Goal: Information Seeking & Learning: Learn about a topic

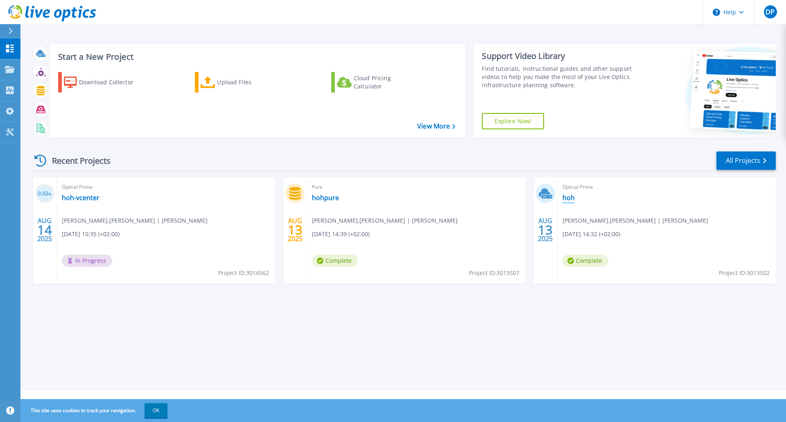
click at [571, 197] on link "hoh" at bounding box center [568, 198] width 12 height 8
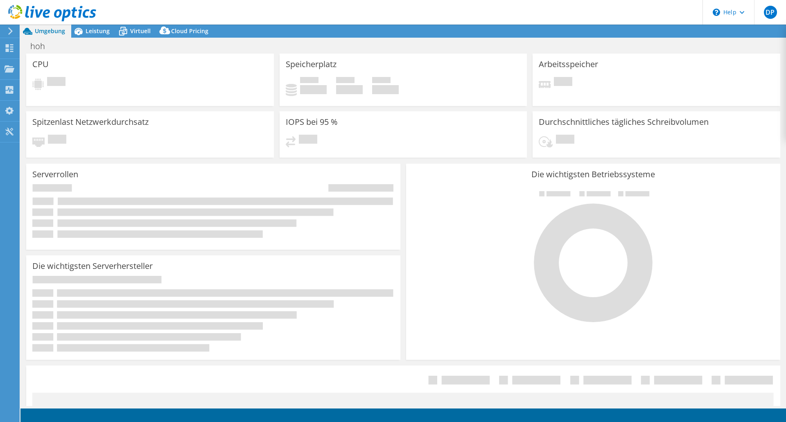
select select "USD"
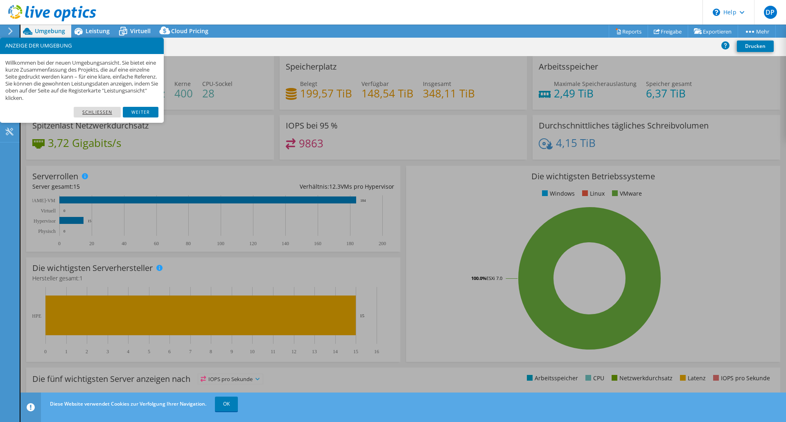
click at [104, 110] on link "Schließen" at bounding box center [97, 112] width 47 height 11
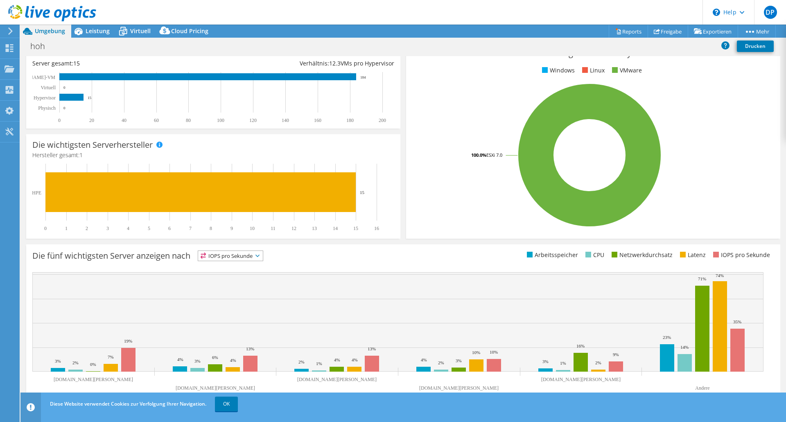
scroll to position [124, 0]
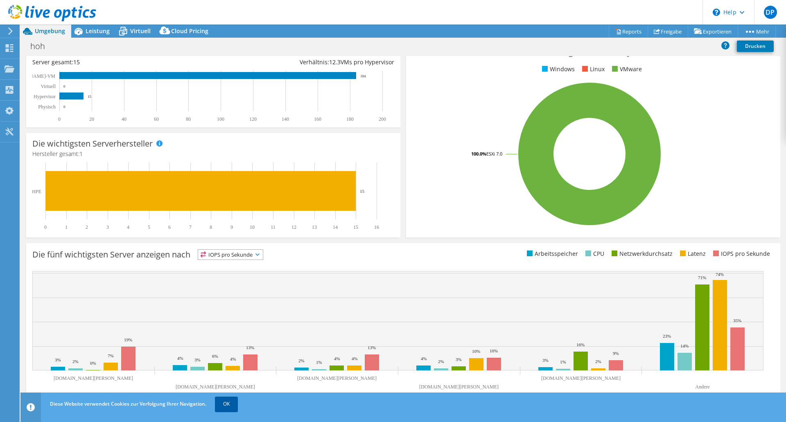
click at [227, 407] on link "OK" at bounding box center [226, 403] width 23 height 15
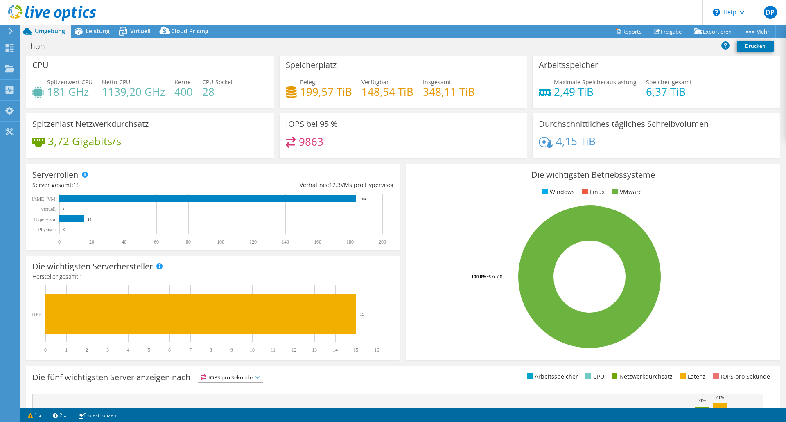
scroll to position [0, 0]
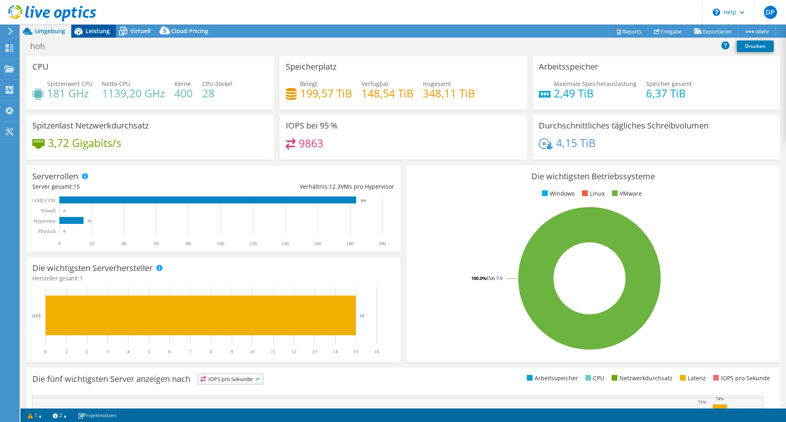
click at [93, 33] on span "Leistung" at bounding box center [98, 31] width 24 height 8
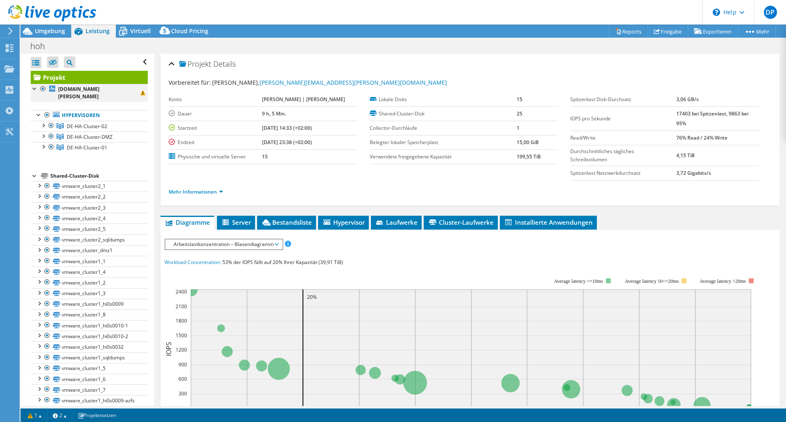
click at [44, 90] on div at bounding box center [43, 89] width 8 height 10
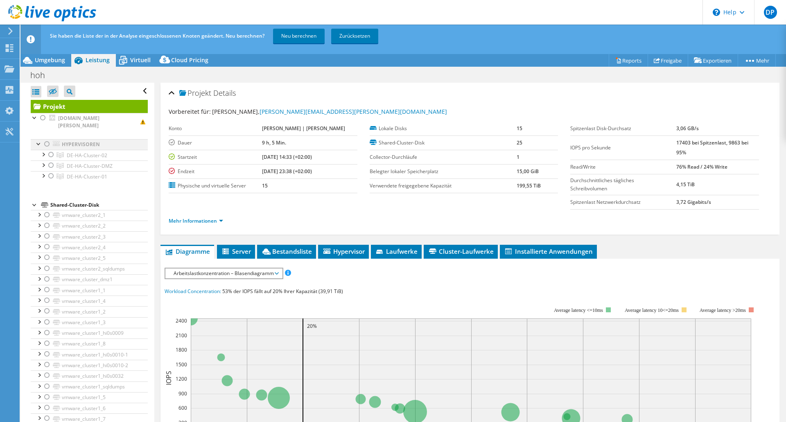
click at [45, 139] on div at bounding box center [47, 144] width 8 height 10
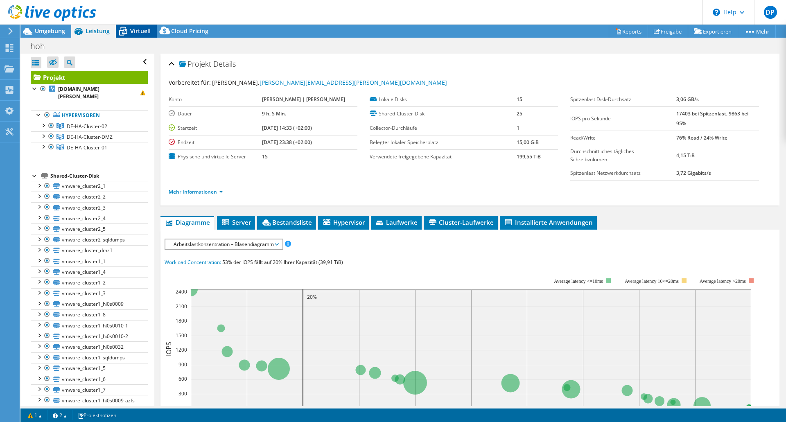
click at [130, 33] on span "Virtuell" at bounding box center [140, 31] width 20 height 8
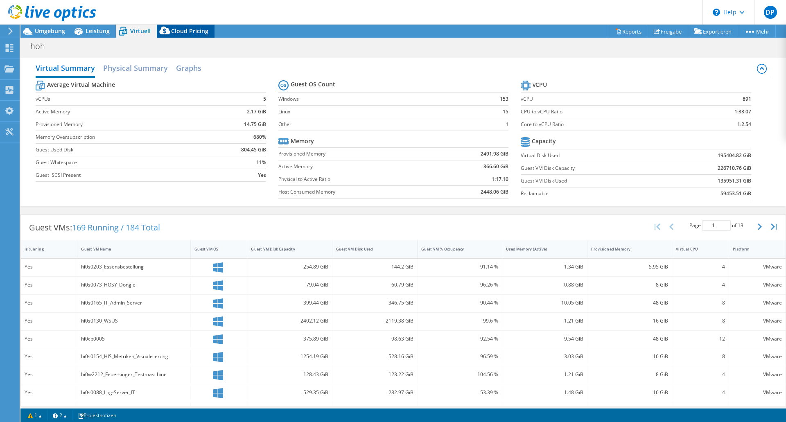
click at [179, 32] on span "Cloud Pricing" at bounding box center [189, 31] width 37 height 8
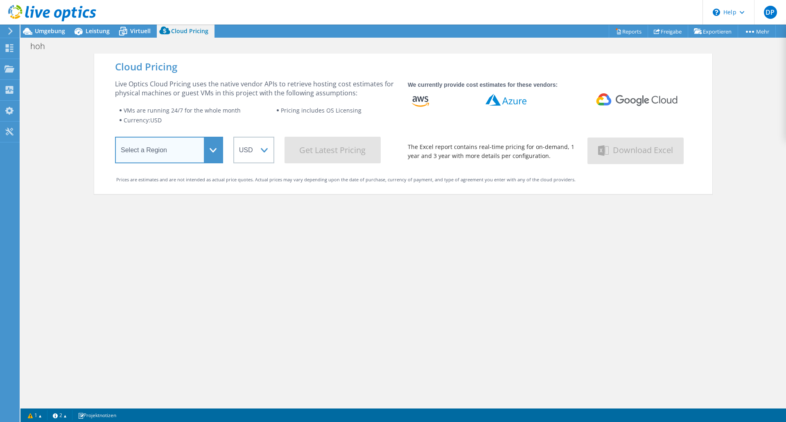
click at [189, 152] on select "Select a Region [GEOGRAPHIC_DATA] ([GEOGRAPHIC_DATA]) [GEOGRAPHIC_DATA] ([GEOGR…" at bounding box center [169, 150] width 108 height 27
select select "EUFrankfurt"
click at [115, 138] on select "Select a Region [GEOGRAPHIC_DATA] ([GEOGRAPHIC_DATA]) [GEOGRAPHIC_DATA] ([GEOGR…" at bounding box center [169, 150] width 108 height 27
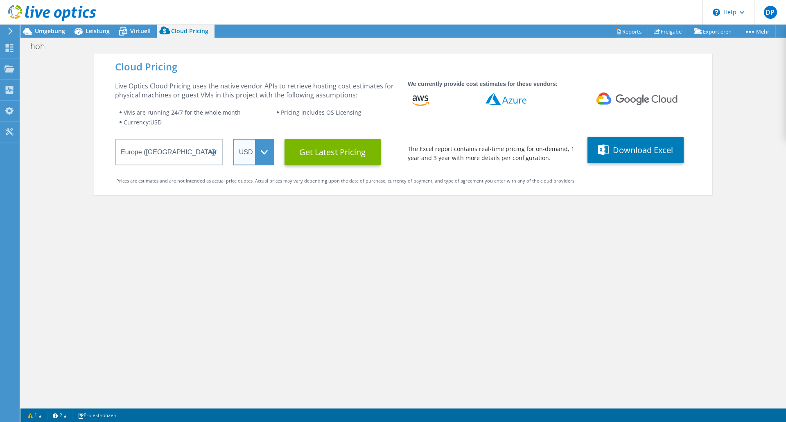
click at [258, 155] on select "ARS AUD BRL CAD CHF CLP CNY DKK EUR GBP HKD HUF INR JPY MXN MYR NOK NZD PEN SEK…" at bounding box center [253, 152] width 41 height 27
click at [233, 139] on select "ARS AUD BRL CAD CHF CLP CNY DKK EUR GBP HKD HUF INR JPY MXN MYR NOK NZD PEN SEK…" at bounding box center [253, 152] width 41 height 27
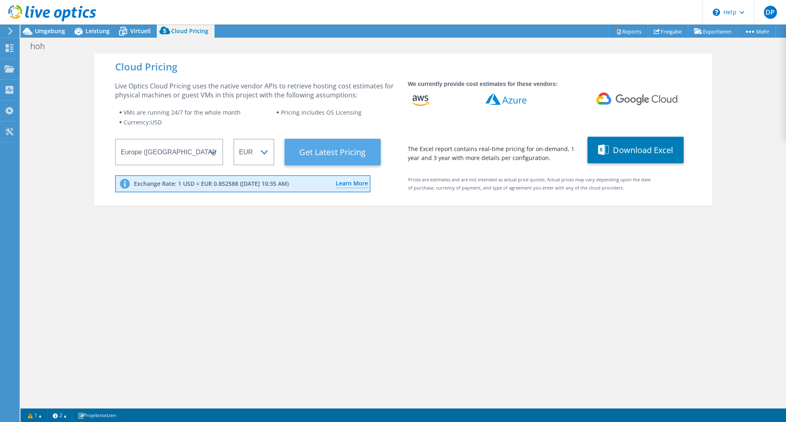
click at [349, 153] on Latest "Get Latest Pricing" at bounding box center [332, 152] width 96 height 27
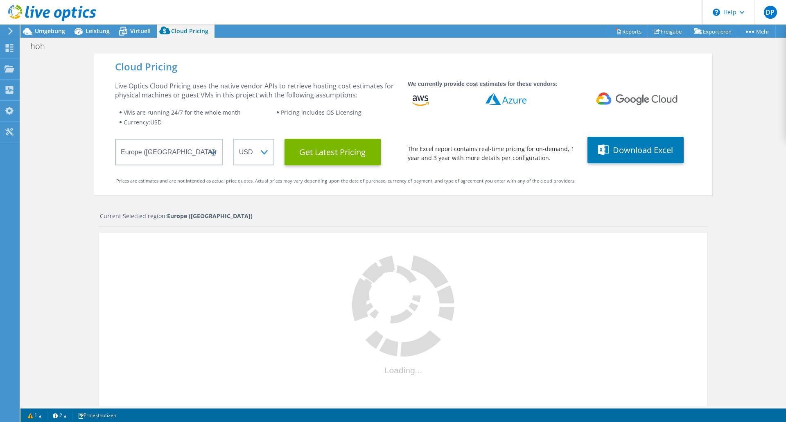
select select "EUR"
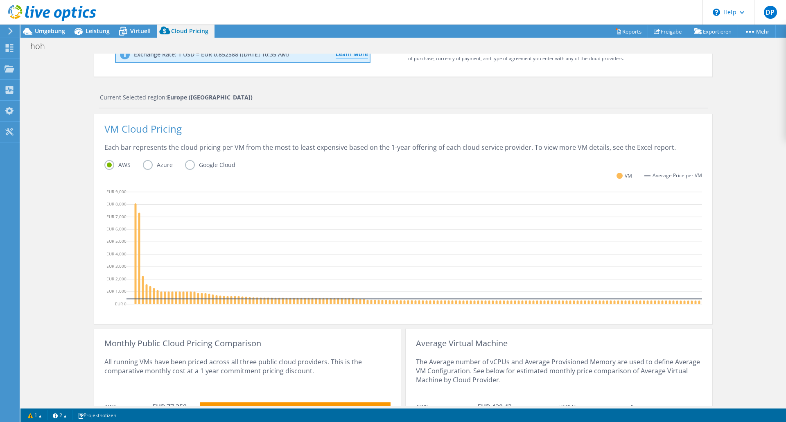
scroll to position [211, 0]
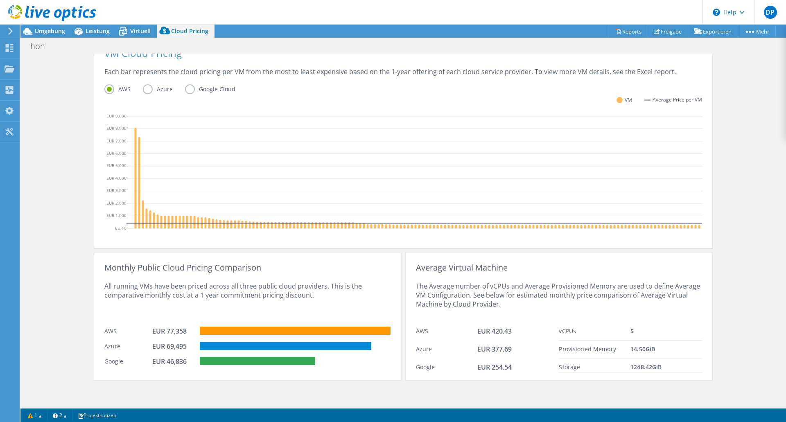
click at [149, 84] on label "Azure" at bounding box center [164, 89] width 42 height 10
click at [0, 0] on input "Azure" at bounding box center [0, 0] width 0 height 0
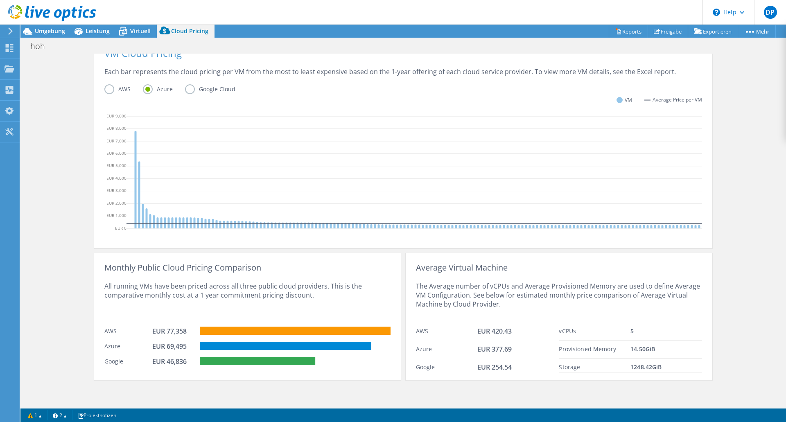
click at [189, 84] on label "Google Cloud" at bounding box center [216, 89] width 63 height 10
click at [0, 0] on input "Google Cloud" at bounding box center [0, 0] width 0 height 0
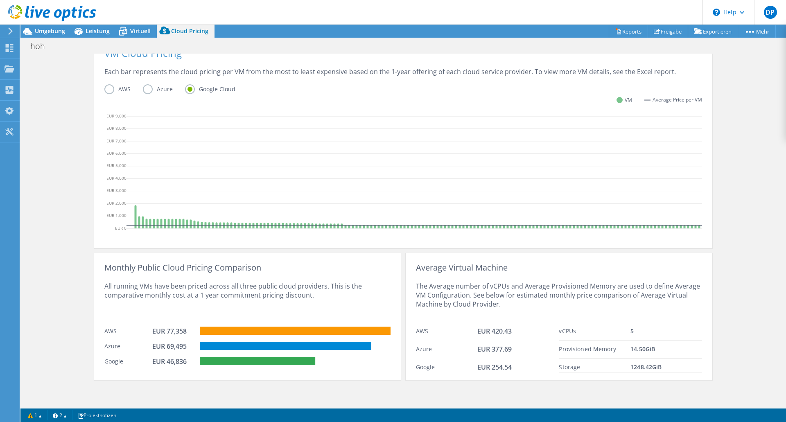
click at [154, 84] on label "Azure" at bounding box center [164, 89] width 42 height 10
click at [0, 0] on input "Azure" at bounding box center [0, 0] width 0 height 0
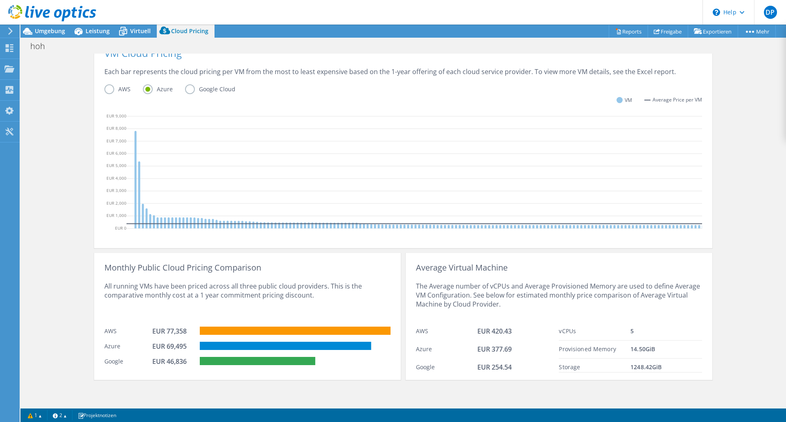
click at [104, 84] on label "AWS" at bounding box center [123, 89] width 38 height 10
click at [0, 0] on input "AWS" at bounding box center [0, 0] width 0 height 0
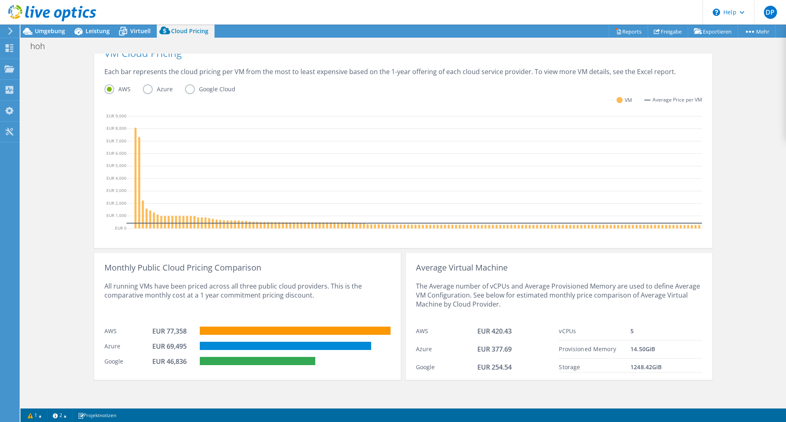
click at [185, 86] on label "Google Cloud" at bounding box center [216, 89] width 63 height 10
click at [0, 0] on input "Google Cloud" at bounding box center [0, 0] width 0 height 0
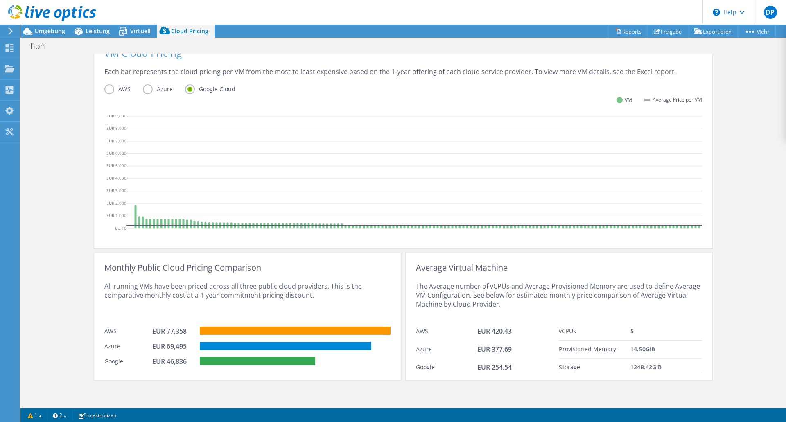
click at [104, 84] on label "AWS" at bounding box center [123, 89] width 38 height 10
click at [0, 0] on input "AWS" at bounding box center [0, 0] width 0 height 0
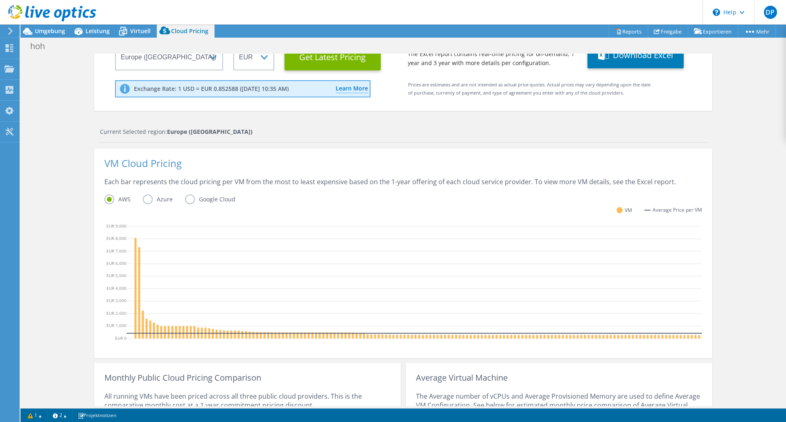
scroll to position [88, 0]
